Goal: Information Seeking & Learning: Learn about a topic

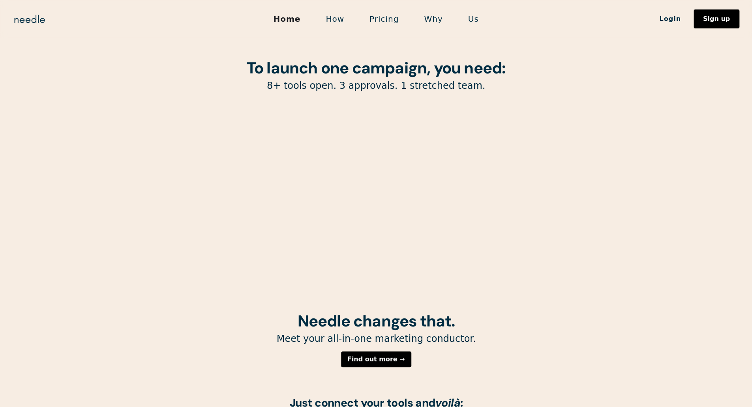
click at [606, 192] on section "To launch one campaign, you need: 8+ tools open. 3 approvals. 1 stretched team." at bounding box center [376, 156] width 752 height 312
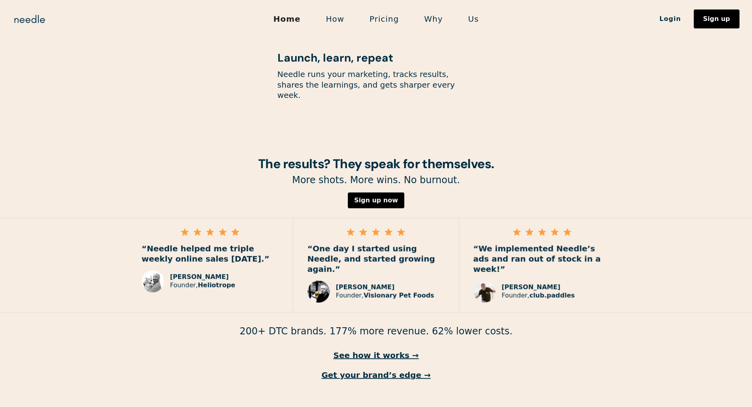
scroll to position [1043, 0]
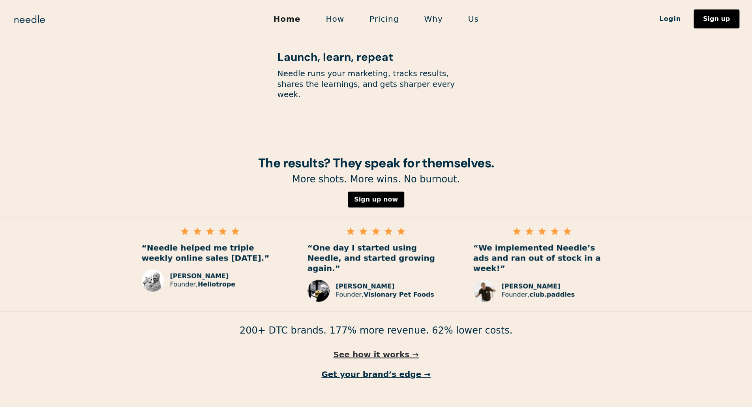
click at [389, 349] on link "See how it works →" at bounding box center [376, 354] width 752 height 10
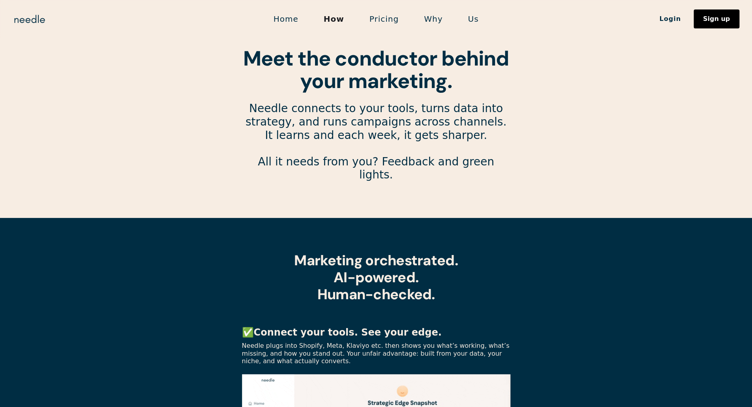
click at [392, 18] on link "Pricing" at bounding box center [384, 19] width 55 height 17
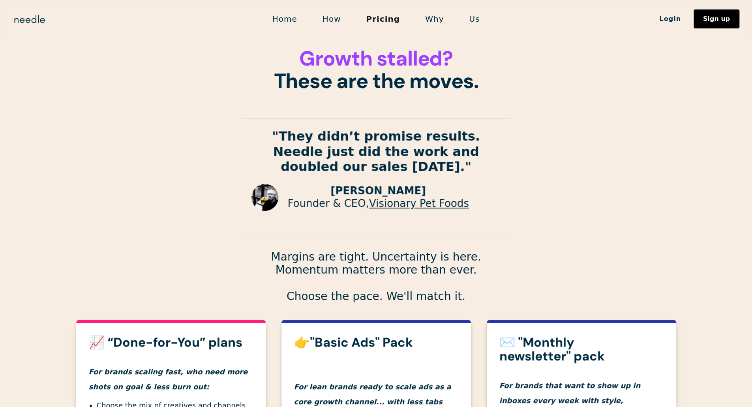
click at [445, 22] on link "Why" at bounding box center [435, 19] width 44 height 17
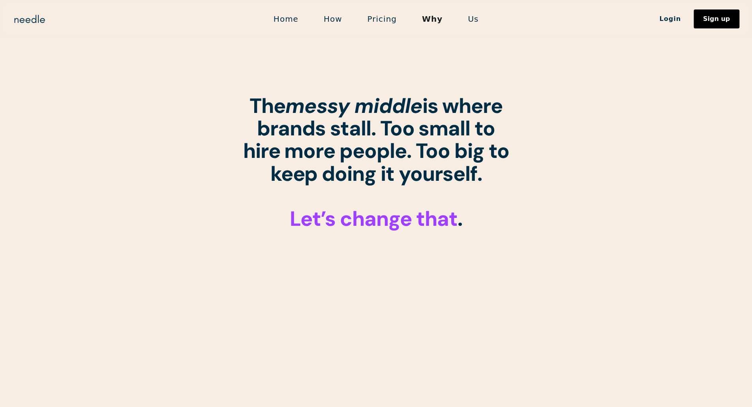
click at [472, 17] on link "Us" at bounding box center [473, 19] width 36 height 17
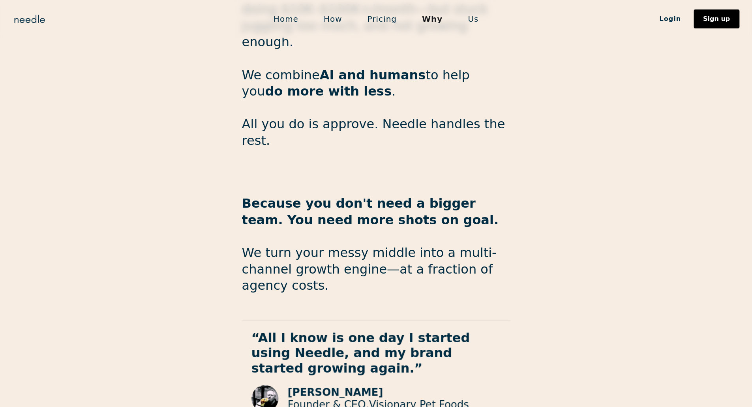
scroll to position [1236, 0]
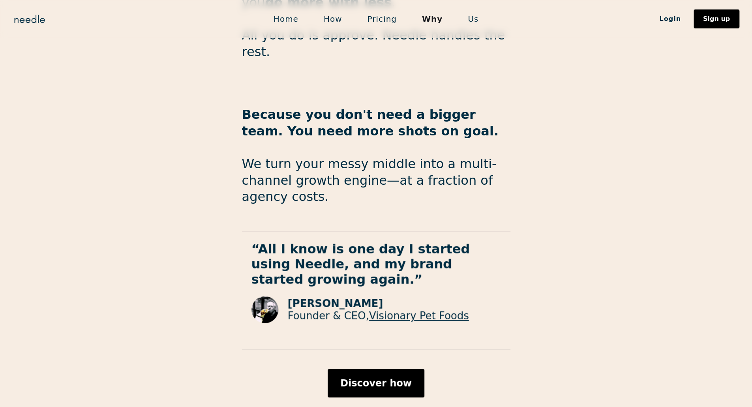
click at [512, 182] on section "We’re built for the messy middle. Needle was made for ambitious brands doing $1…" at bounding box center [376, 141] width 752 height 656
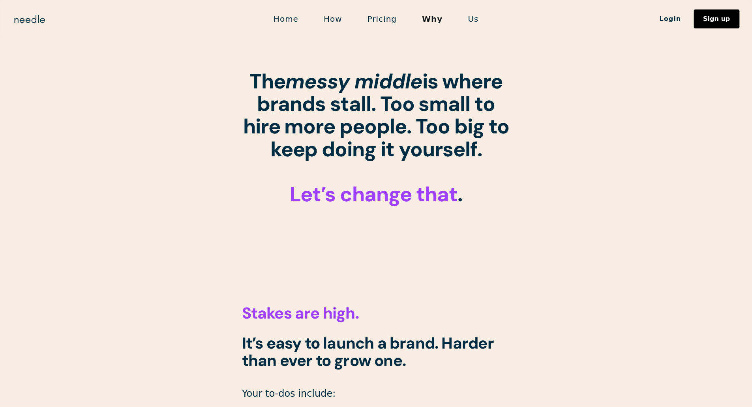
scroll to position [0, 0]
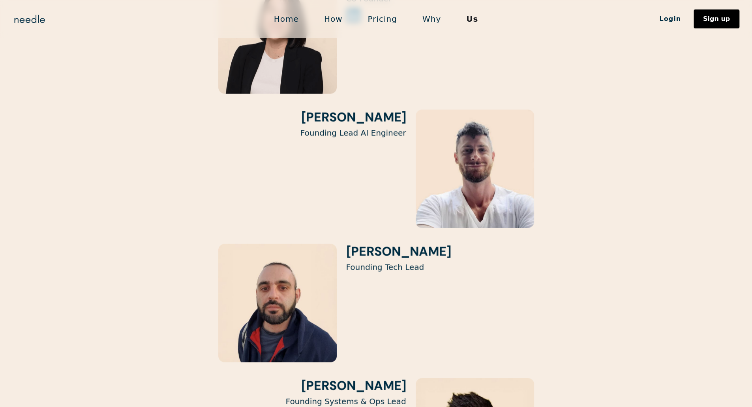
scroll to position [1279, 0]
